Goal: Use online tool/utility

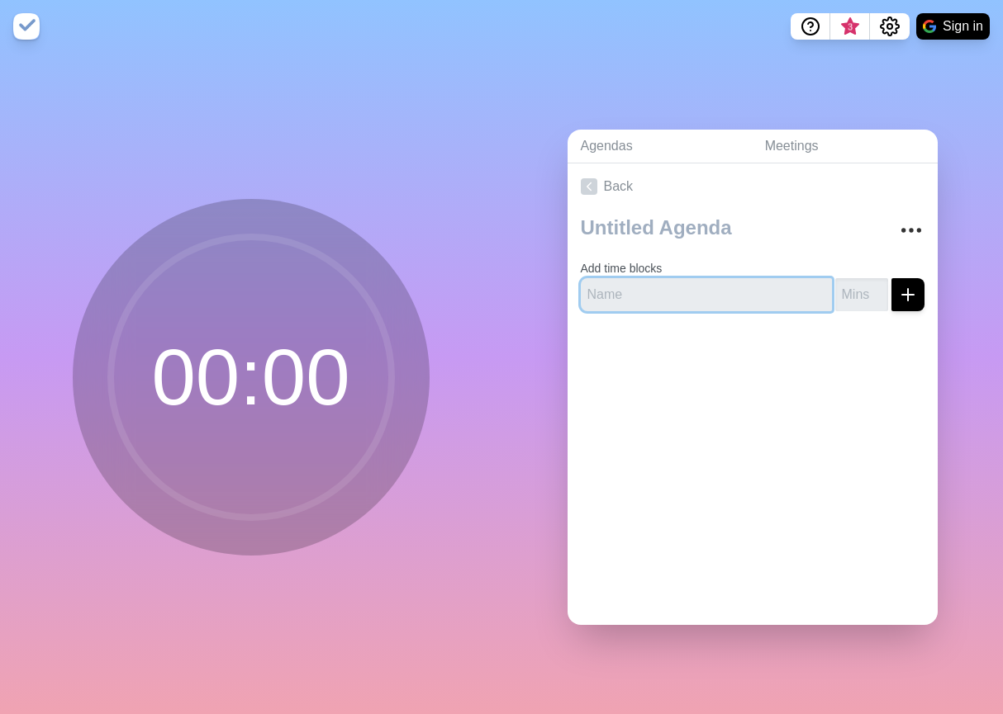
click at [671, 297] on input "text" at bounding box center [706, 294] width 251 height 33
type input "Block"
click at [881, 289] on input "1" at bounding box center [861, 294] width 53 height 33
click at [881, 289] on input "2" at bounding box center [861, 294] width 53 height 33
click at [881, 289] on input "3" at bounding box center [861, 294] width 53 height 33
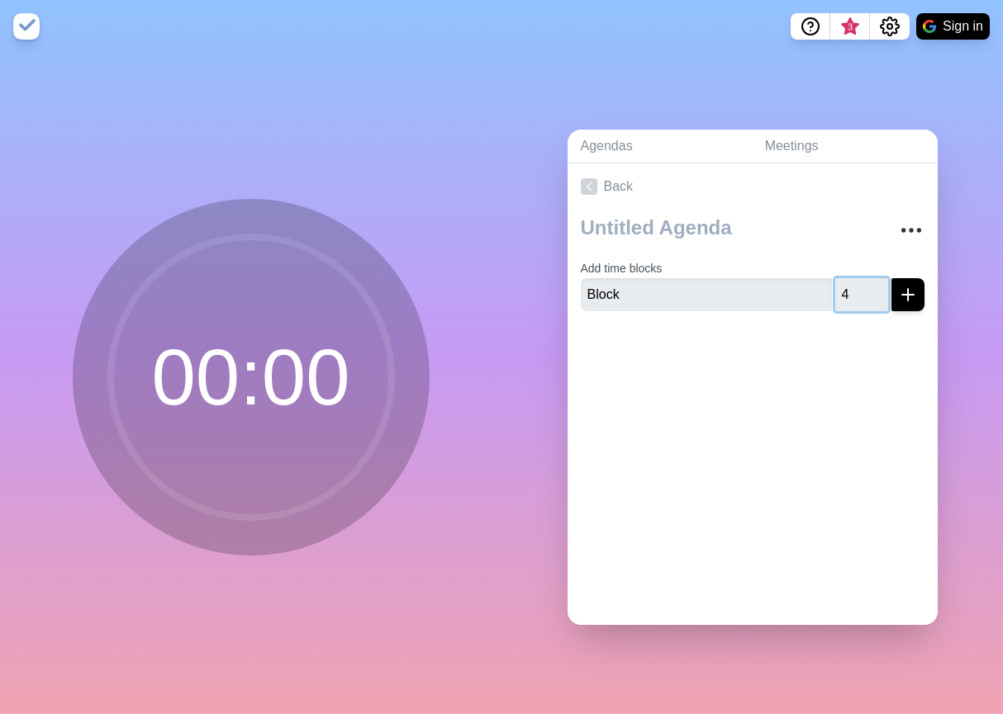
click at [881, 289] on input "4" at bounding box center [861, 294] width 53 height 33
click at [881, 289] on input "5" at bounding box center [861, 294] width 53 height 33
click at [881, 289] on input "6" at bounding box center [861, 294] width 53 height 33
click at [881, 289] on input "7" at bounding box center [861, 294] width 53 height 33
click at [881, 289] on input "8" at bounding box center [861, 294] width 53 height 33
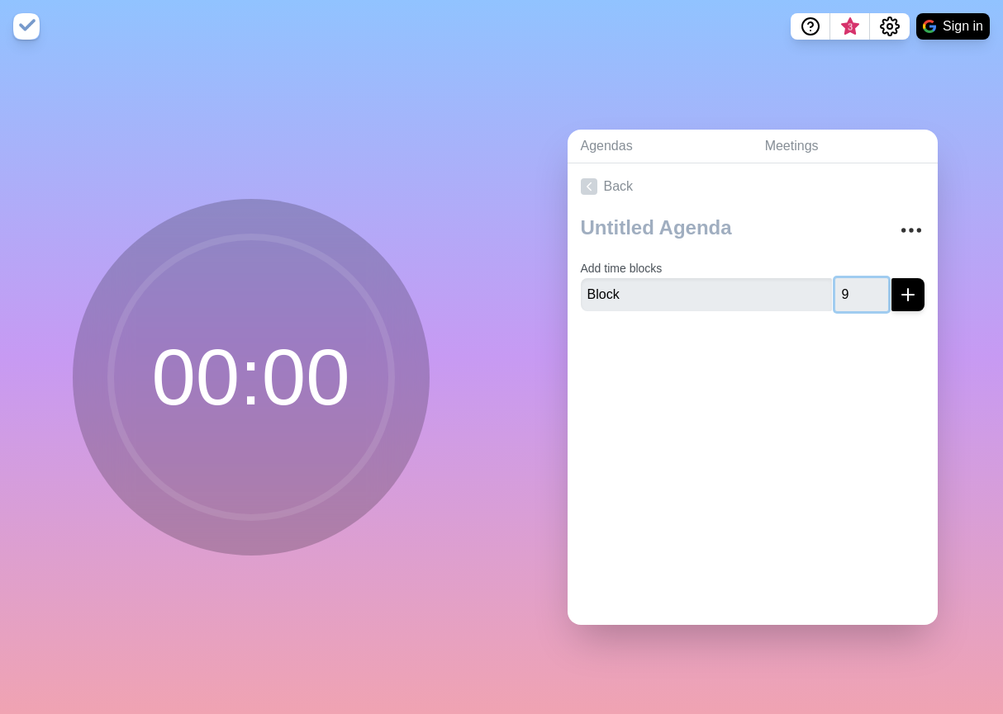
click at [881, 289] on input "9" at bounding box center [861, 294] width 53 height 33
click at [881, 289] on input "10" at bounding box center [861, 294] width 53 height 33
click at [881, 289] on input "11" at bounding box center [861, 294] width 53 height 33
click at [881, 289] on input "12" at bounding box center [861, 294] width 53 height 33
click at [881, 289] on input "13" at bounding box center [861, 294] width 53 height 33
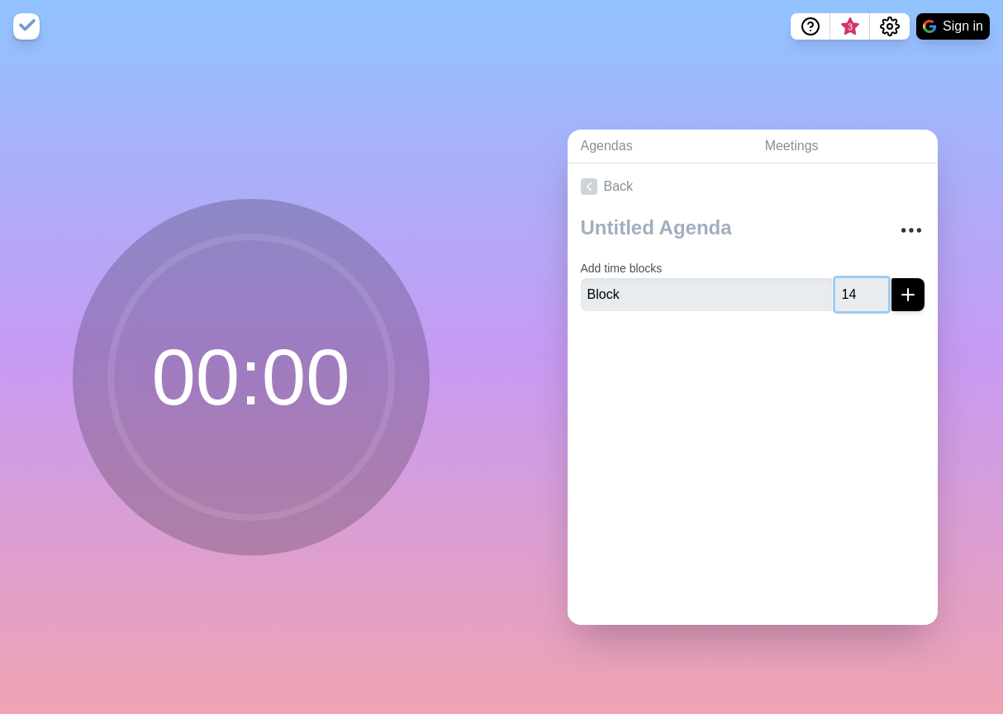
click at [881, 289] on input "14" at bounding box center [861, 294] width 53 height 33
click at [881, 289] on input "15" at bounding box center [861, 294] width 53 height 33
click at [881, 289] on input "16" at bounding box center [861, 294] width 53 height 33
click at [881, 289] on input "17" at bounding box center [861, 294] width 53 height 33
click at [881, 289] on input "18" at bounding box center [861, 294] width 53 height 33
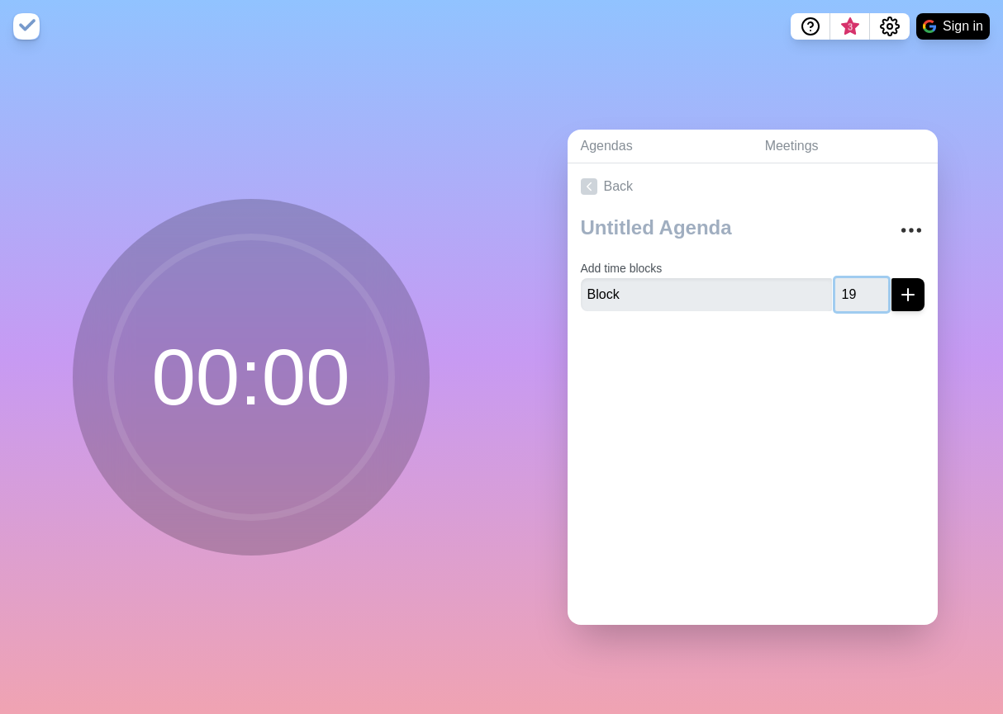
click at [881, 289] on input "19" at bounding box center [861, 294] width 53 height 33
type input "20"
click at [881, 289] on input "20" at bounding box center [861, 294] width 53 height 33
drag, startPoint x: 668, startPoint y: 297, endPoint x: 508, endPoint y: 272, distance: 162.3
click at [508, 272] on div "Agendas Meetings Back Add time blocks Block 20" at bounding box center [751, 384] width 501 height 662
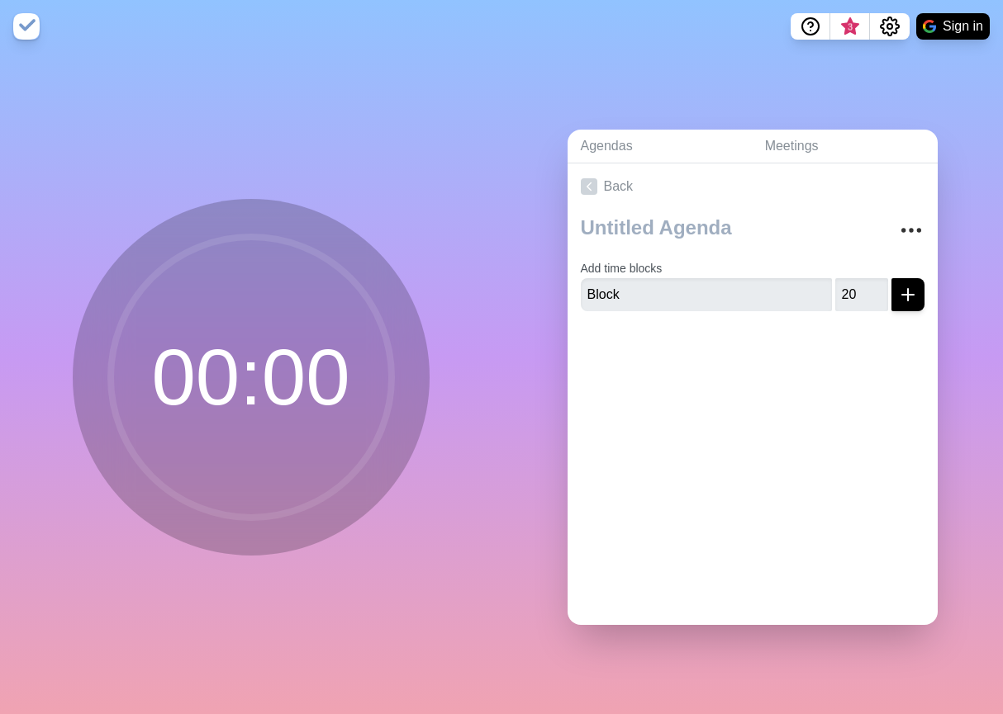
click at [908, 297] on line "submit" at bounding box center [908, 295] width 0 height 12
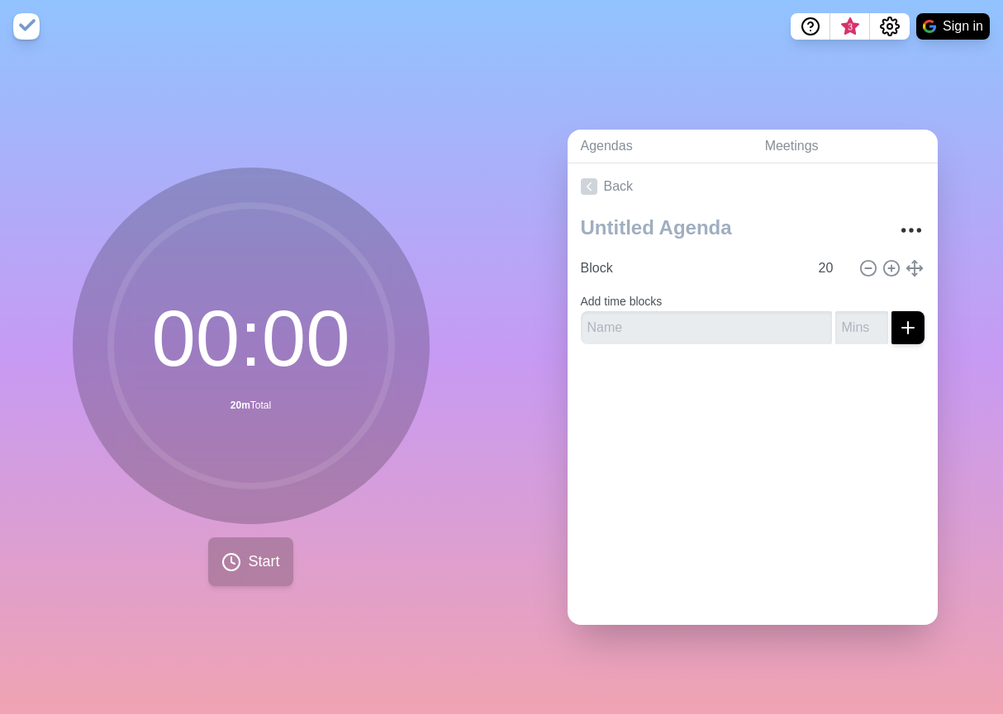
click at [262, 572] on span "Start" at bounding box center [263, 562] width 31 height 22
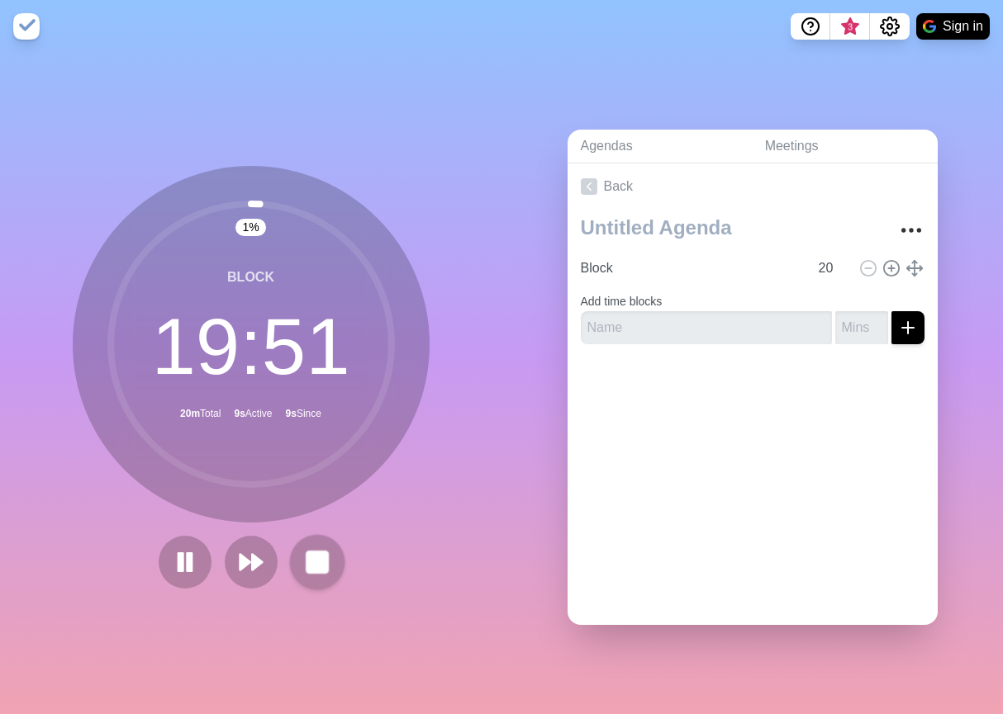
click at [312, 561] on rect at bounding box center [316, 562] width 21 height 21
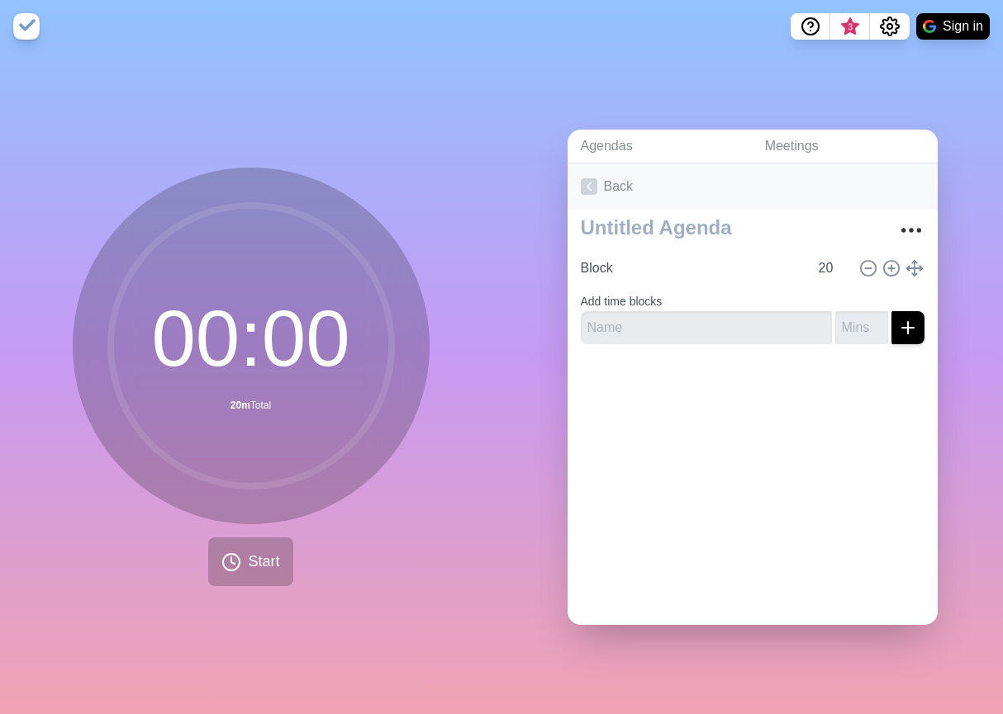
click at [588, 190] on icon at bounding box center [589, 186] width 17 height 17
